Goal: Task Accomplishment & Management: Manage account settings

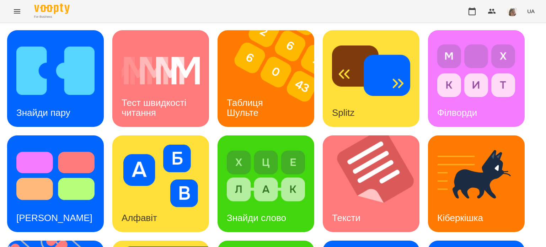
scroll to position [3, 0]
click at [270, 89] on div "Таблиця Шульте" at bounding box center [246, 108] width 57 height 38
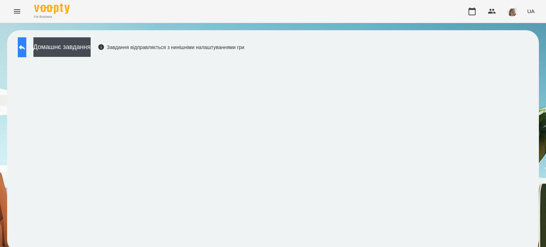
click at [26, 54] on button at bounding box center [22, 47] width 9 height 20
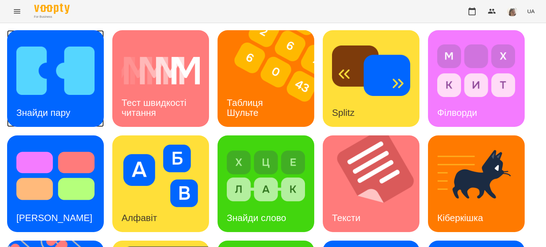
click at [78, 111] on div "Знайди пару" at bounding box center [43, 113] width 73 height 28
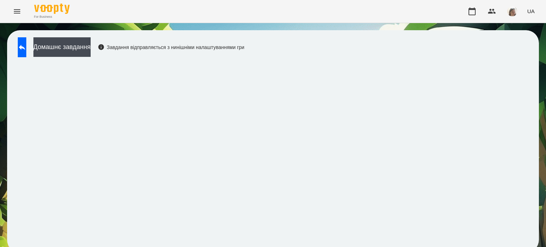
scroll to position [5, 0]
click at [26, 44] on icon at bounding box center [22, 47] width 9 height 9
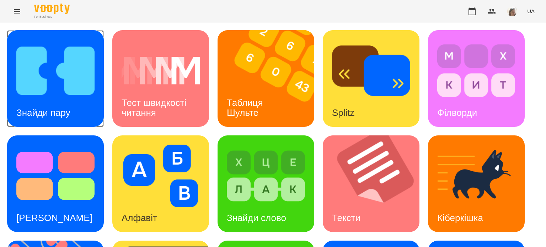
click at [40, 87] on img at bounding box center [55, 70] width 78 height 63
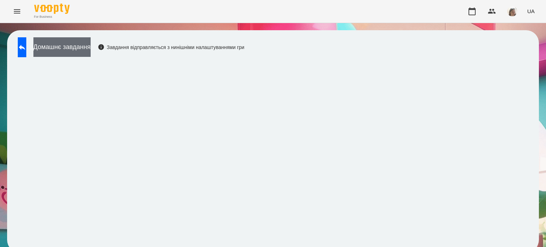
click at [64, 50] on button "Домашнє завдання" at bounding box center [61, 47] width 57 height 20
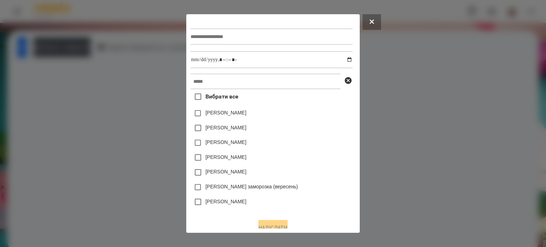
click at [89, 142] on div at bounding box center [273, 123] width 546 height 247
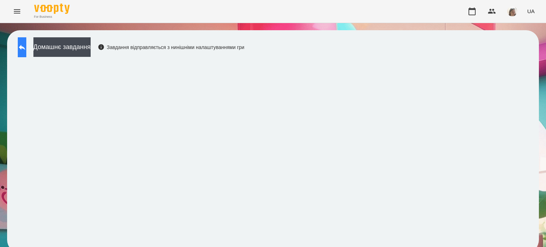
click at [25, 48] on icon at bounding box center [22, 47] width 6 height 5
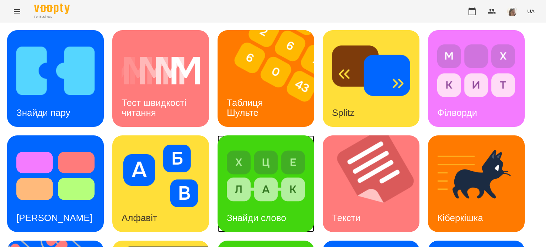
click at [289, 219] on div "Знайди слово" at bounding box center [257, 218] width 78 height 28
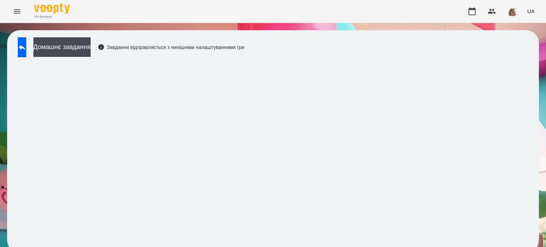
scroll to position [5, 0]
click at [64, 41] on button "Домашнє завдання" at bounding box center [61, 47] width 57 height 20
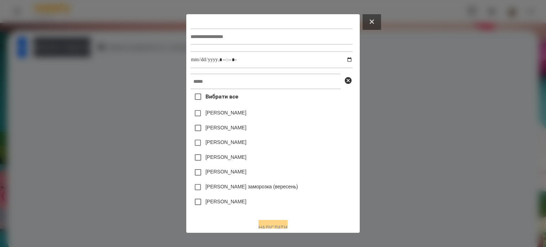
click at [381, 25] on button at bounding box center [372, 22] width 18 height 16
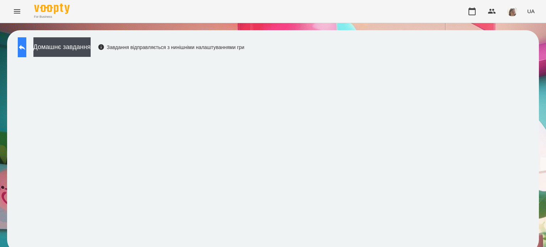
click at [26, 44] on icon at bounding box center [22, 47] width 9 height 9
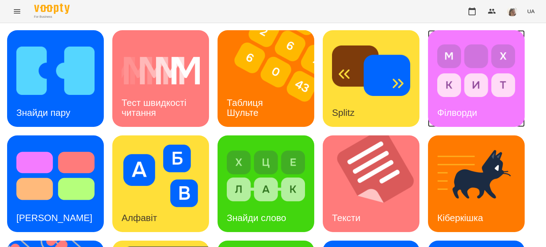
click at [477, 99] on div "Філворди" at bounding box center [457, 113] width 58 height 28
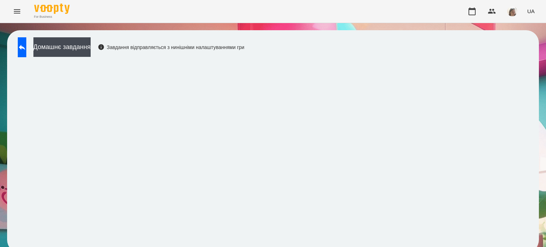
scroll to position [5, 0]
click at [26, 43] on icon at bounding box center [22, 47] width 9 height 9
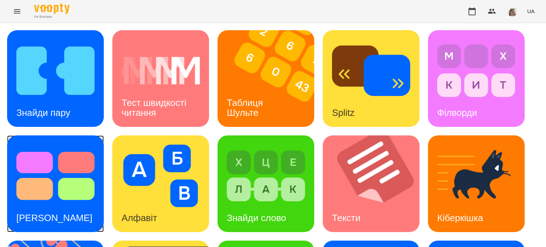
click at [78, 179] on img at bounding box center [55, 176] width 78 height 63
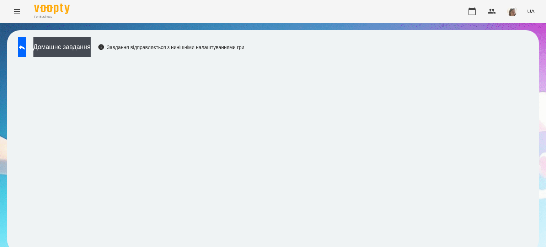
scroll to position [5, 0]
click at [25, 43] on icon at bounding box center [22, 47] width 9 height 9
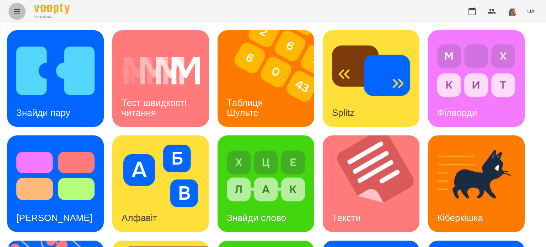
click at [19, 12] on icon "Menu" at bounding box center [17, 11] width 9 height 9
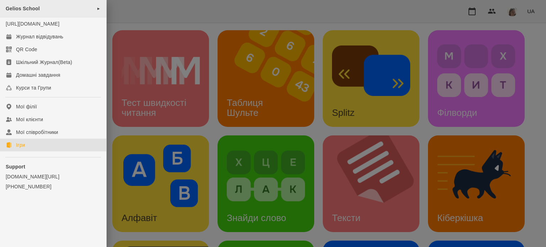
click at [36, 7] on span "Gelios School" at bounding box center [23, 9] width 34 height 6
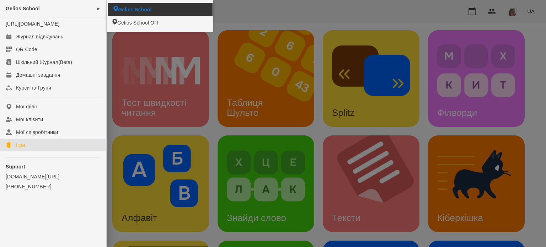
click at [149, 11] on li "Gelios School" at bounding box center [160, 9] width 105 height 13
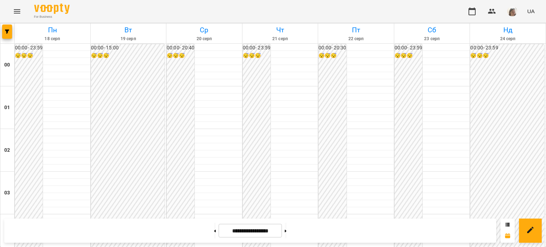
scroll to position [610, 0]
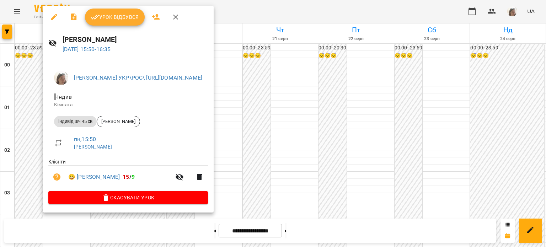
click at [112, 14] on span "Урок відбувся" at bounding box center [115, 17] width 48 height 9
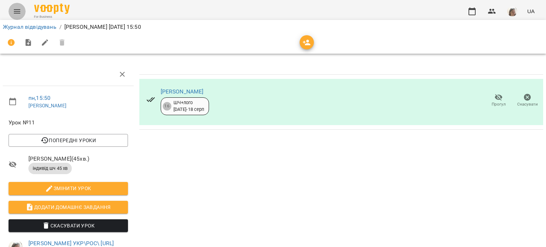
click at [14, 11] on icon "Menu" at bounding box center [17, 11] width 6 height 4
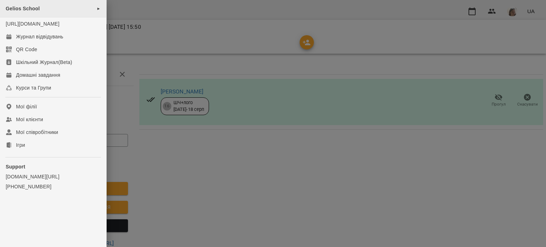
click at [36, 12] on div "Gelios School ►" at bounding box center [53, 8] width 106 height 17
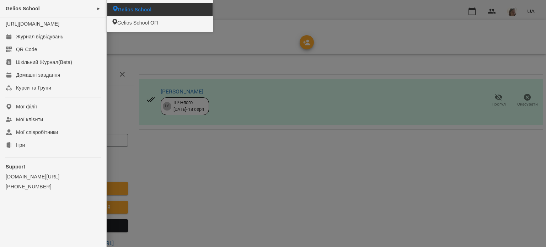
click at [150, 4] on li "Gelios School" at bounding box center [160, 9] width 106 height 13
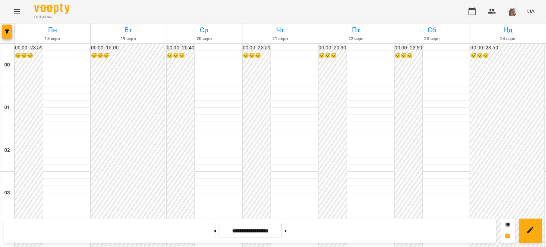
scroll to position [638, 0]
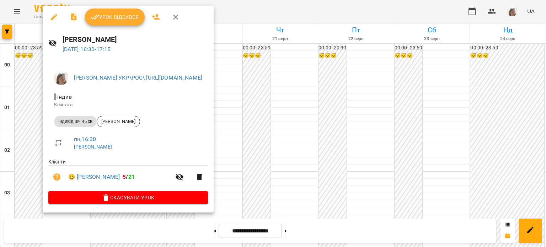
click at [122, 16] on span "Урок відбувся" at bounding box center [115, 17] width 48 height 9
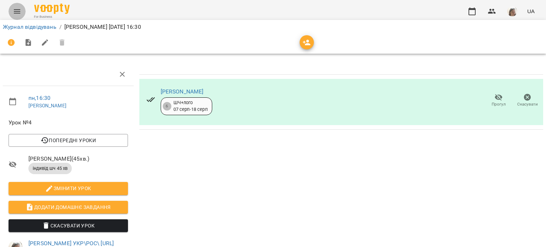
click at [17, 11] on icon "Menu" at bounding box center [17, 11] width 6 height 4
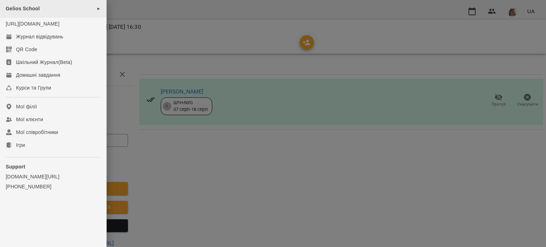
click at [34, 10] on span "Gelios School" at bounding box center [23, 9] width 34 height 6
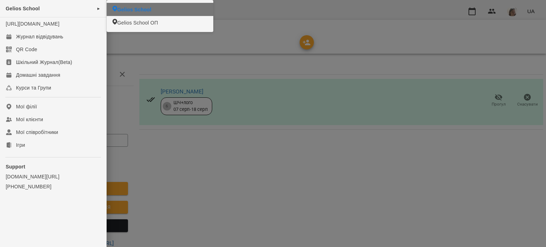
click at [129, 8] on span "Gelios School" at bounding box center [134, 9] width 34 height 7
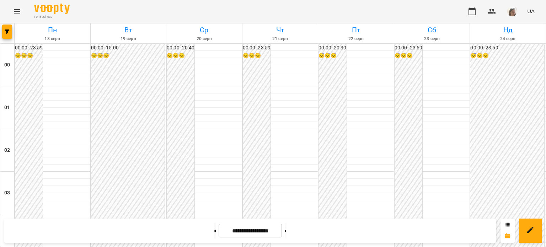
scroll to position [519, 0]
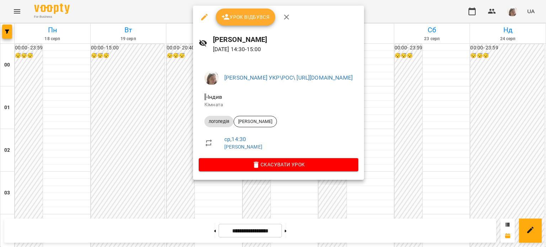
click at [141, 129] on div at bounding box center [273, 123] width 546 height 247
